Goal: Task Accomplishment & Management: Manage account settings

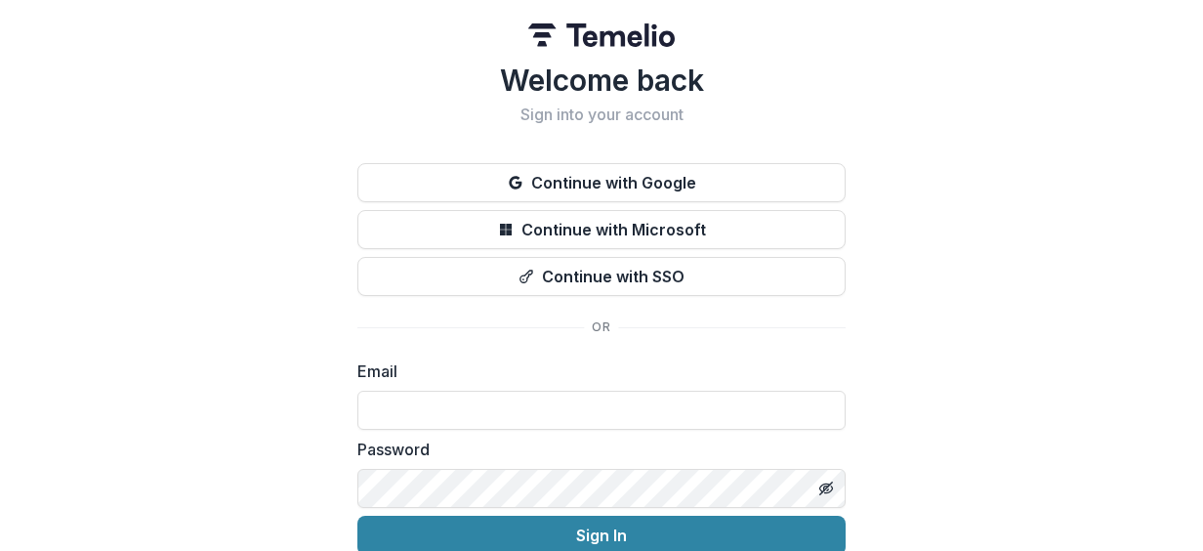
scroll to position [87, 0]
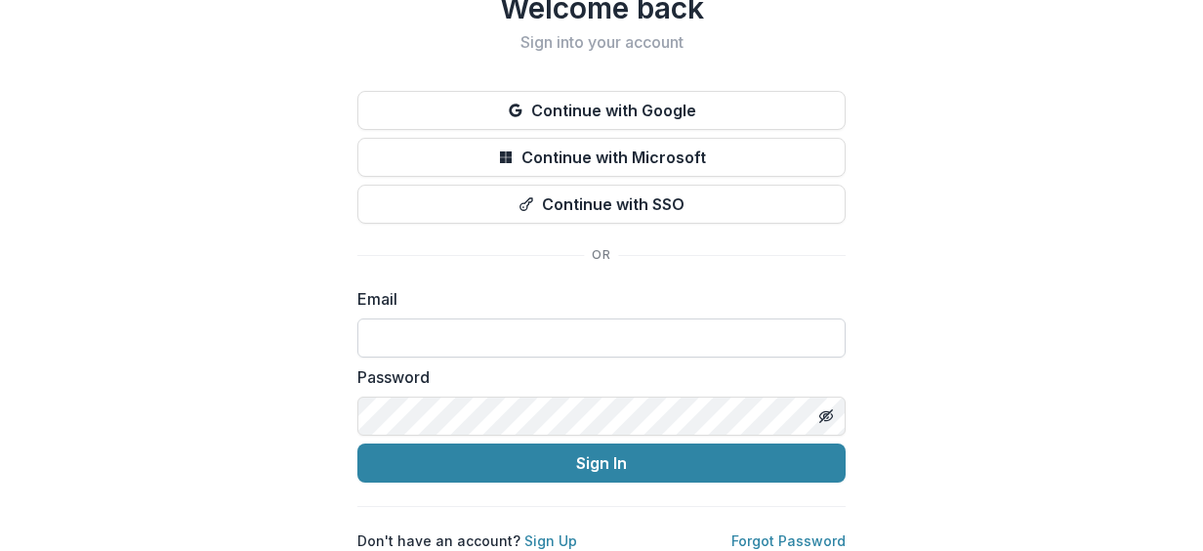
click at [474, 319] on input at bounding box center [601, 337] width 488 height 39
type input "**********"
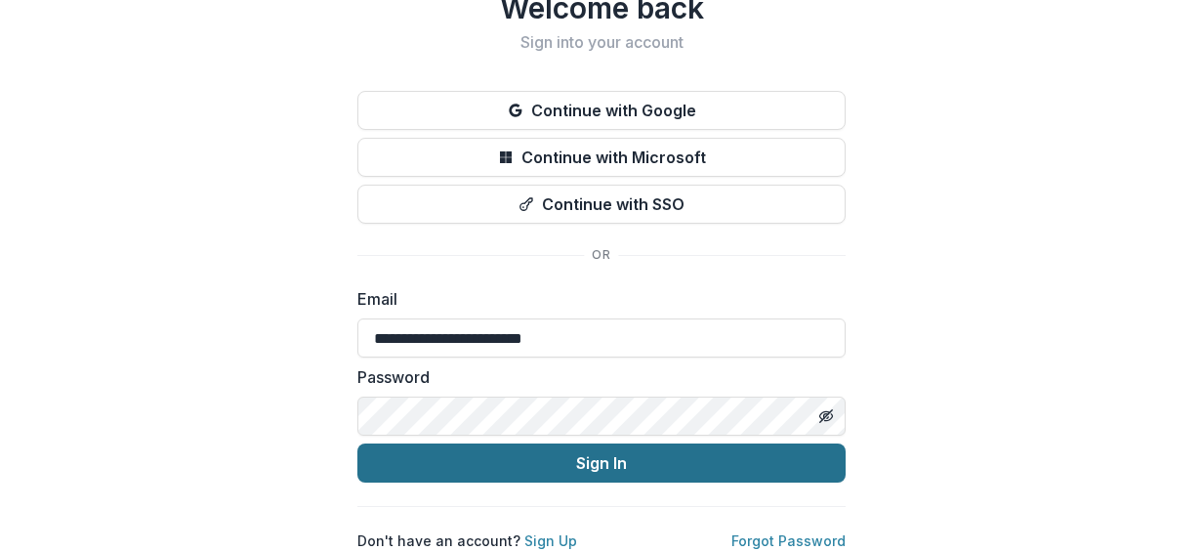
click at [559, 463] on button "Sign In" at bounding box center [601, 462] width 488 height 39
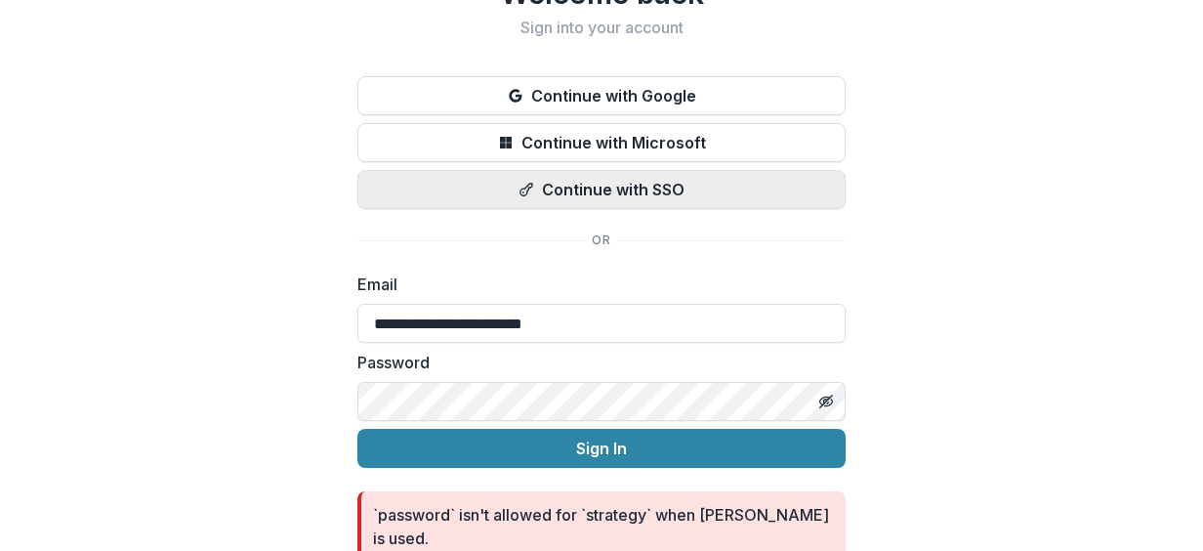
click at [641, 174] on button "Continue with SSO" at bounding box center [601, 189] width 488 height 39
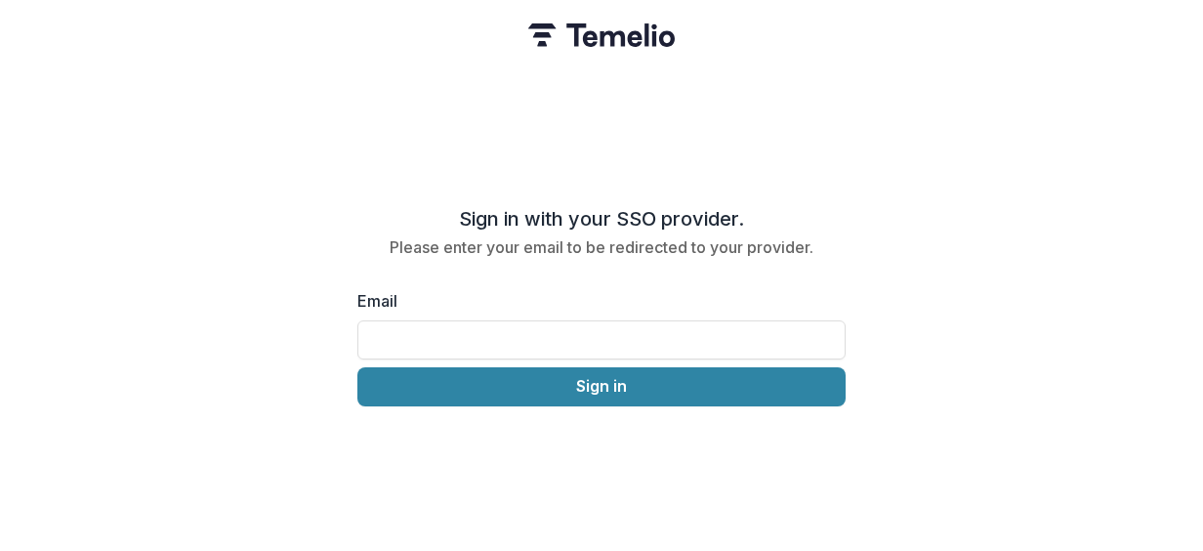
scroll to position [0, 0]
click at [412, 346] on input "Email" at bounding box center [601, 339] width 488 height 39
type input "**********"
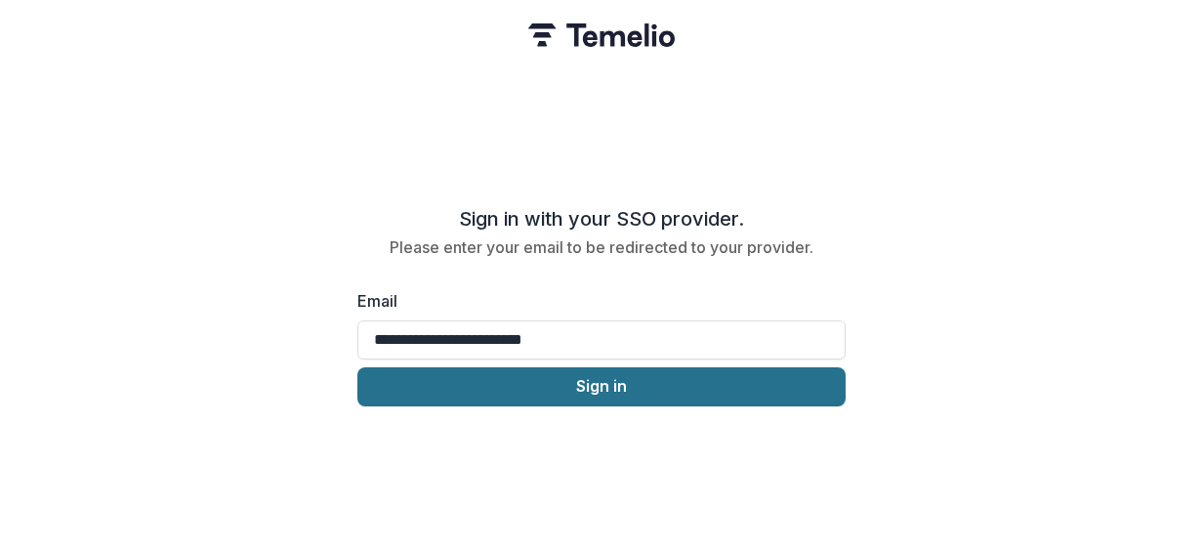
click at [496, 367] on button "Sign in" at bounding box center [601, 386] width 488 height 39
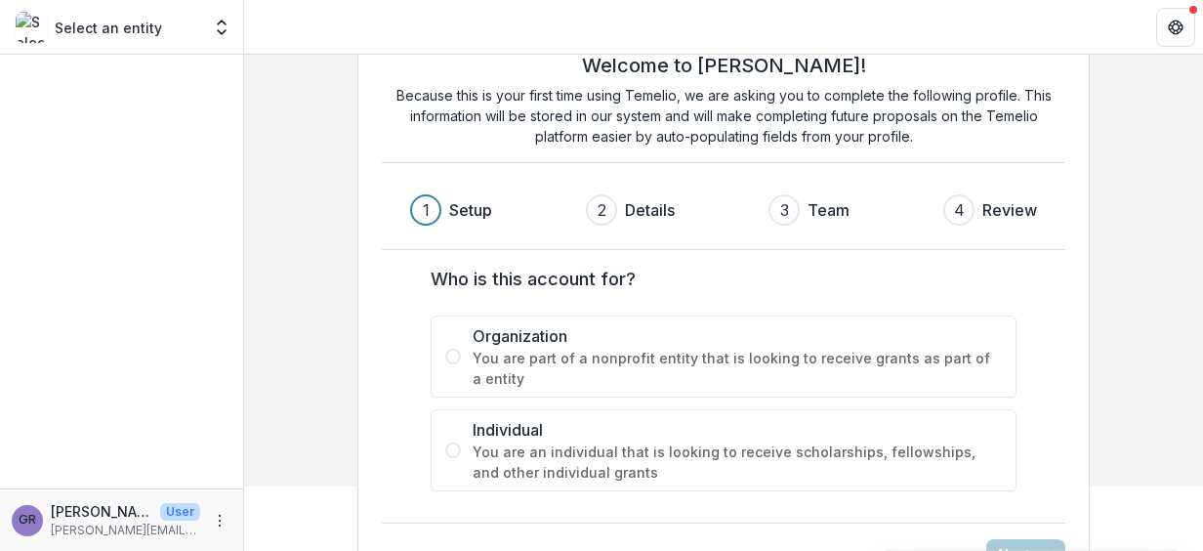
scroll to position [120, 0]
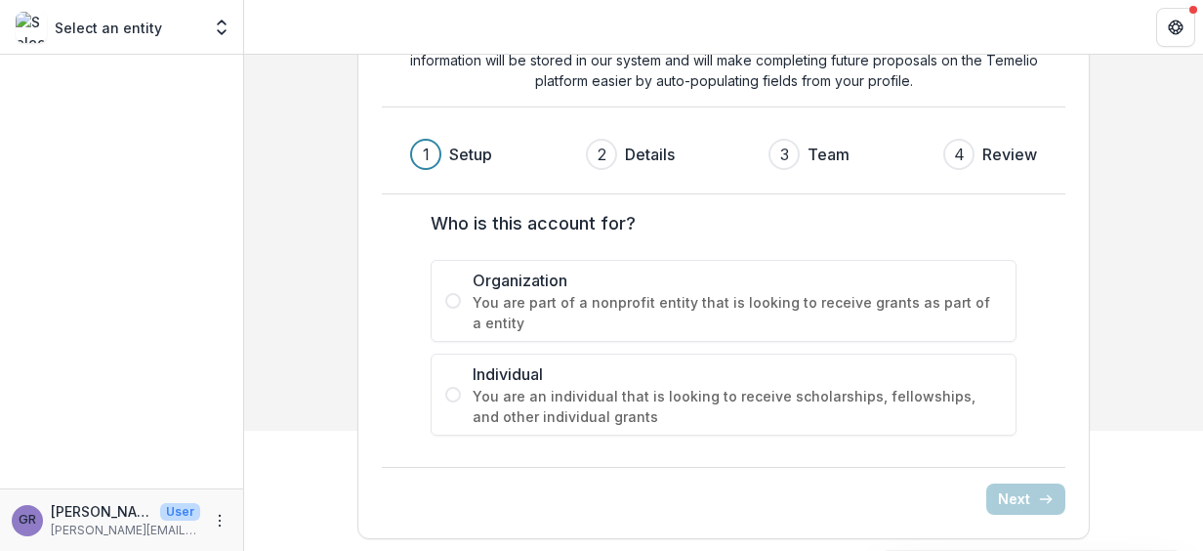
click at [397, 273] on form "Who is this account for? Organization You are part of a nonprofit entity that i…" at bounding box center [723, 322] width 652 height 225
